Goal: Communication & Community: Connect with others

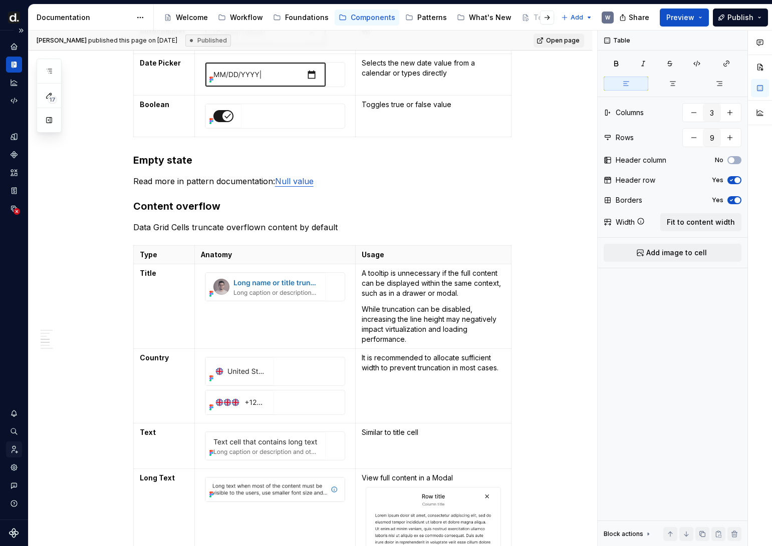
click at [17, 452] on icon "Invite team" at bounding box center [15, 449] width 6 height 7
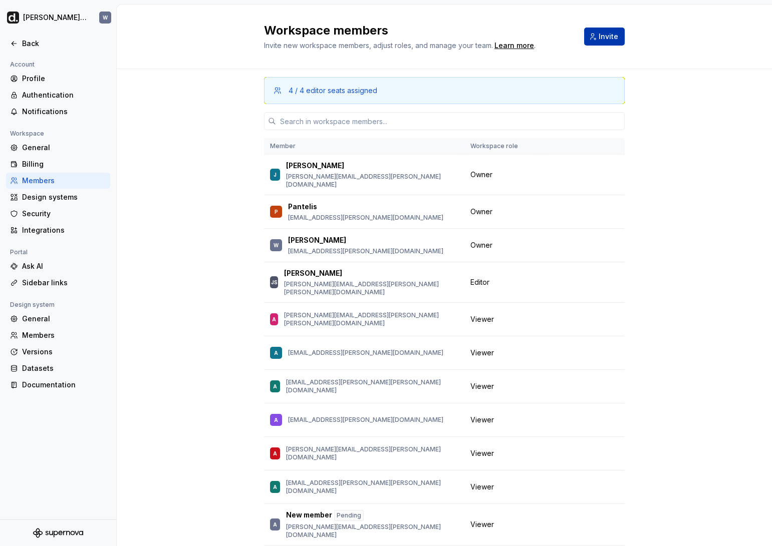
click at [603, 39] on span "Invite" at bounding box center [609, 37] width 20 height 10
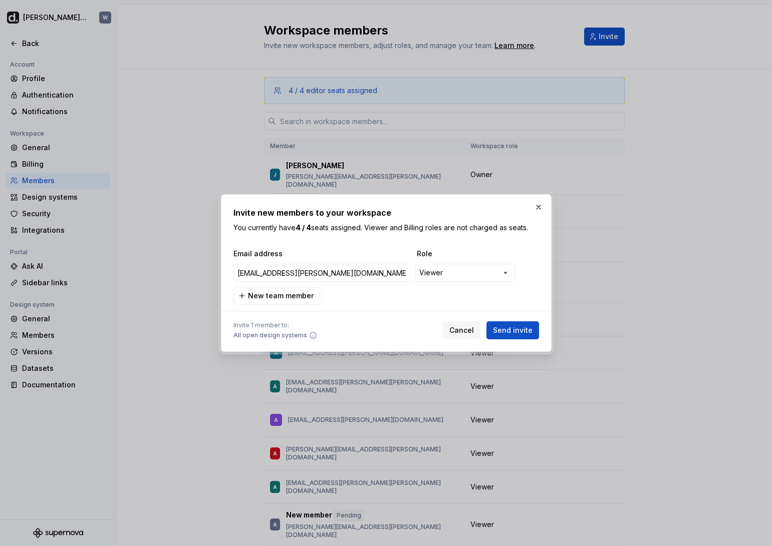
type input "nikhil.sharma@deel.com"
click at [507, 333] on span "Send invite" at bounding box center [513, 331] width 40 height 10
